Goal: Find specific page/section

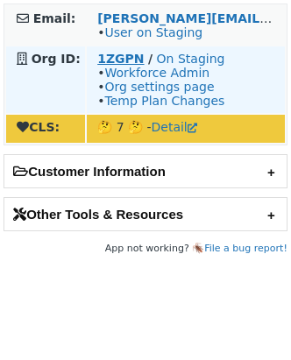
click at [133, 59] on strong "1ZGPN" at bounding box center [120, 59] width 46 height 14
